Goal: Task Accomplishment & Management: Use online tool/utility

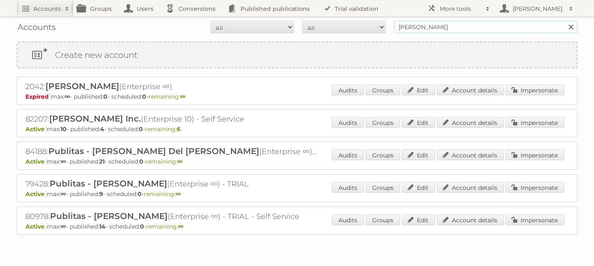
click at [431, 28] on input "[PERSON_NAME]" at bounding box center [485, 27] width 183 height 13
type input "Rodelag"
click at [565, 21] on input "Search" at bounding box center [571, 27] width 13 height 13
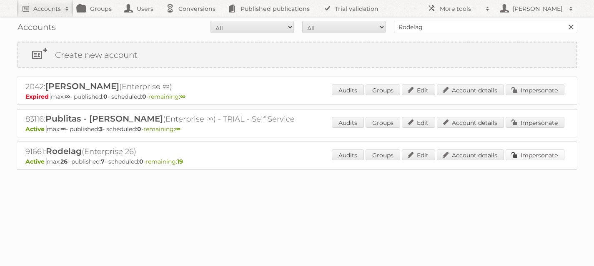
click at [532, 155] on link "Impersonate" at bounding box center [535, 155] width 59 height 11
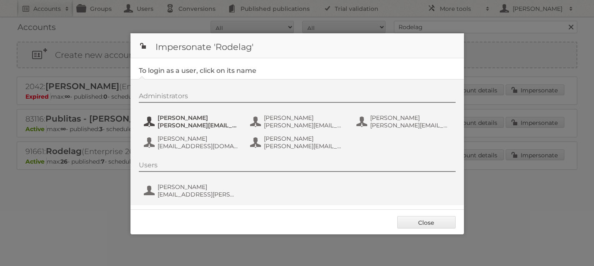
click at [186, 120] on span "[PERSON_NAME]" at bounding box center [198, 118] width 81 height 8
